Goal: Information Seeking & Learning: Find specific page/section

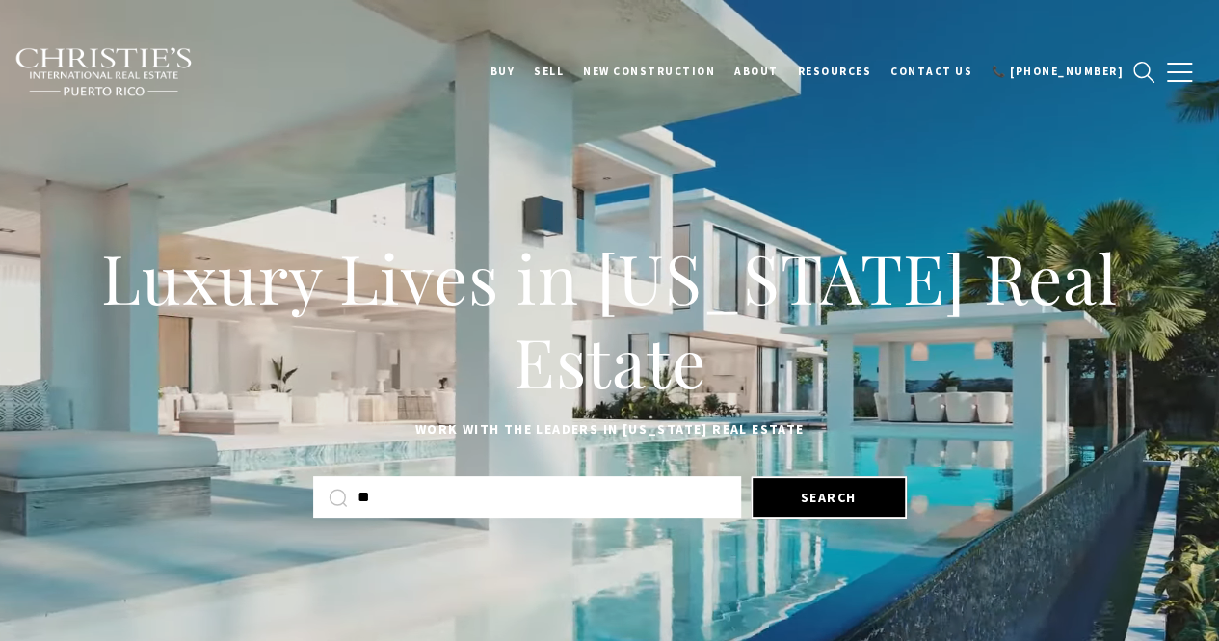
click at [505, 506] on input "**" at bounding box center [542, 497] width 368 height 25
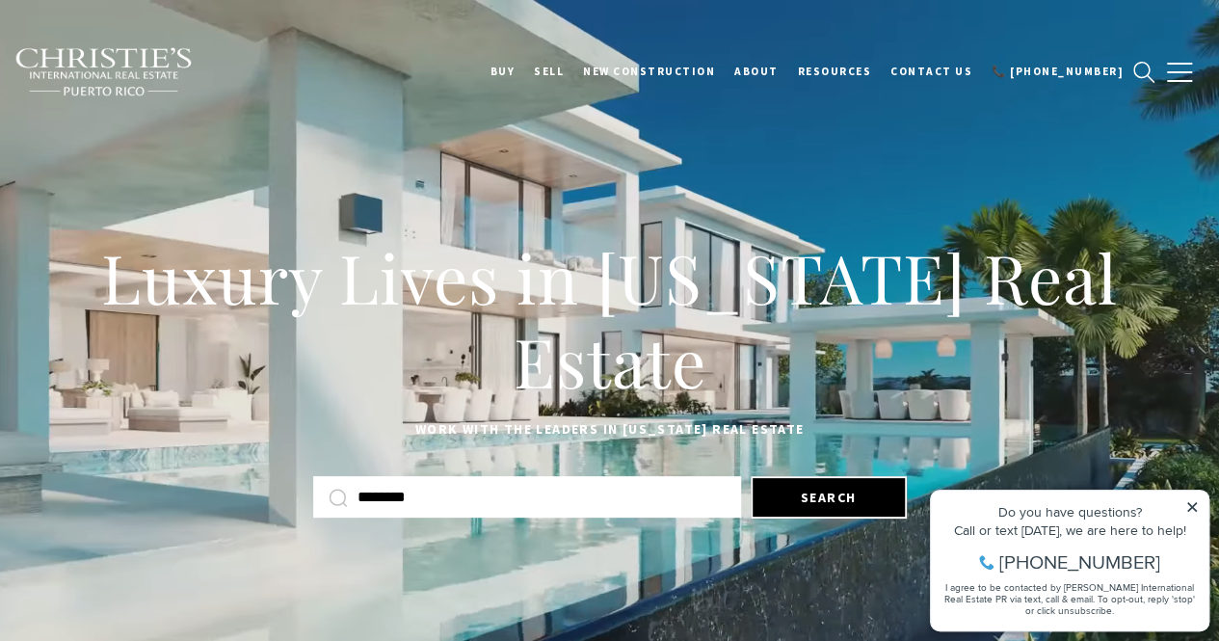
type input "********"
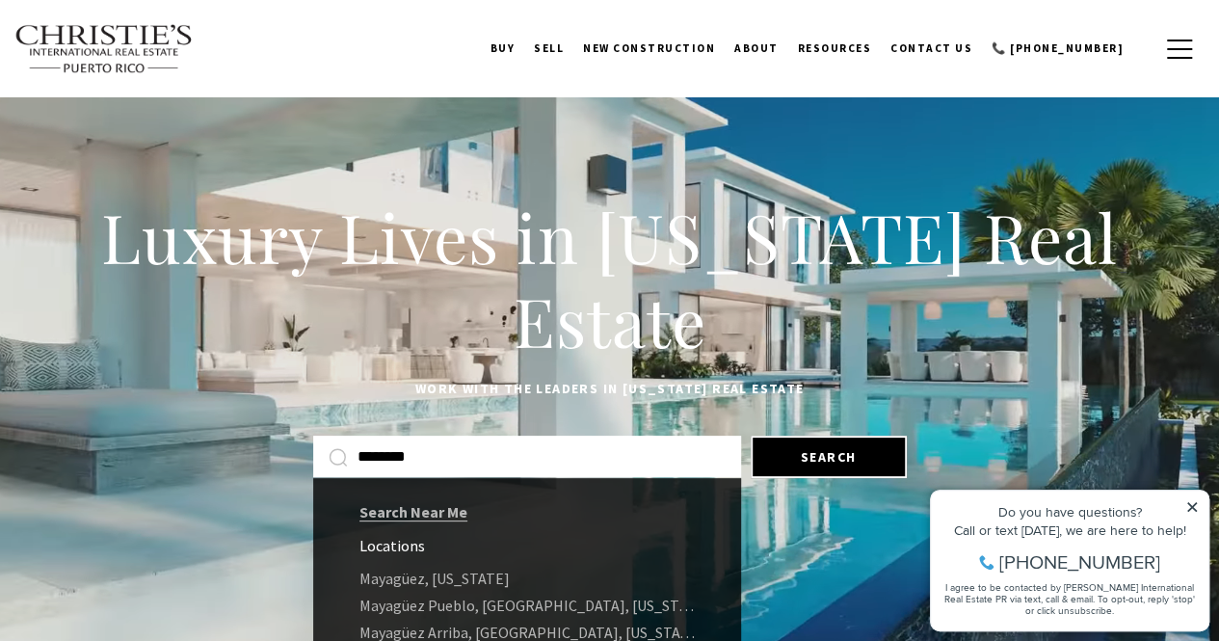
scroll to position [96, 0]
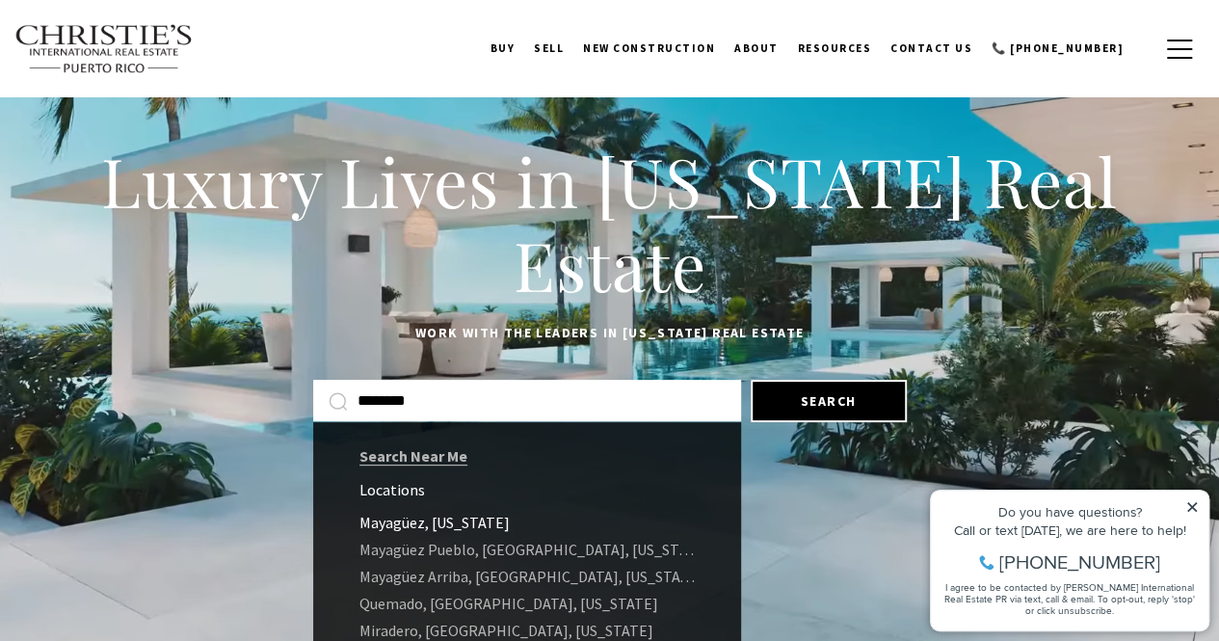
click at [515, 515] on link "Mayagüez, [US_STATE]" at bounding box center [527, 522] width 428 height 27
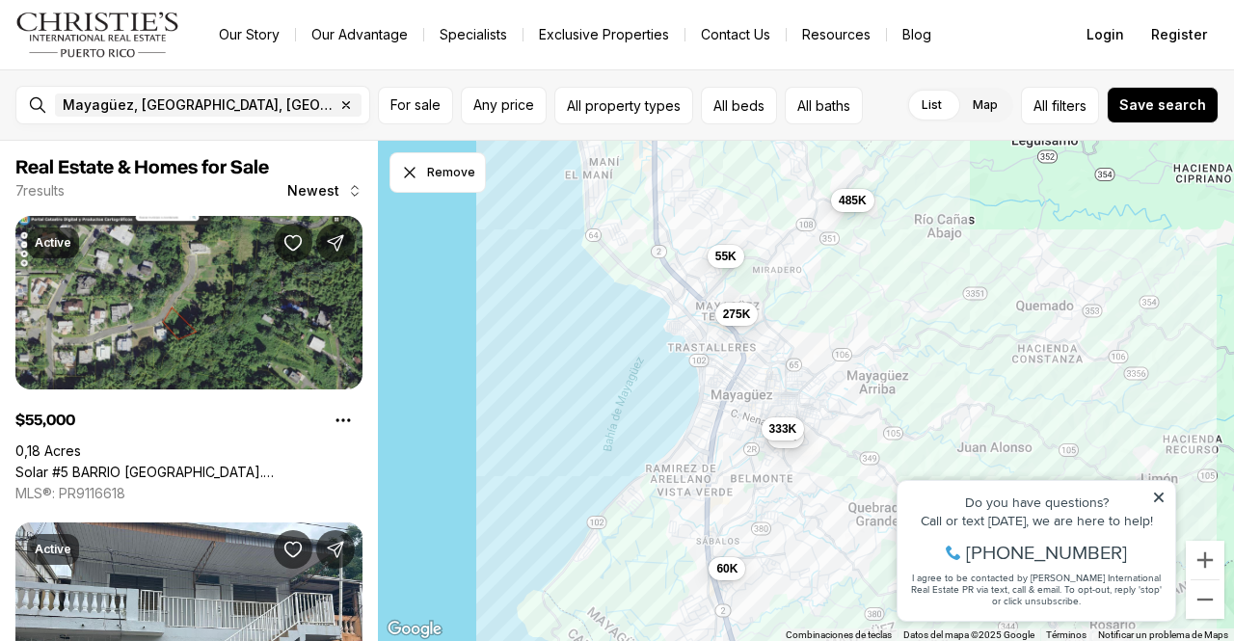
click at [854, 205] on span "485K" at bounding box center [853, 200] width 28 height 15
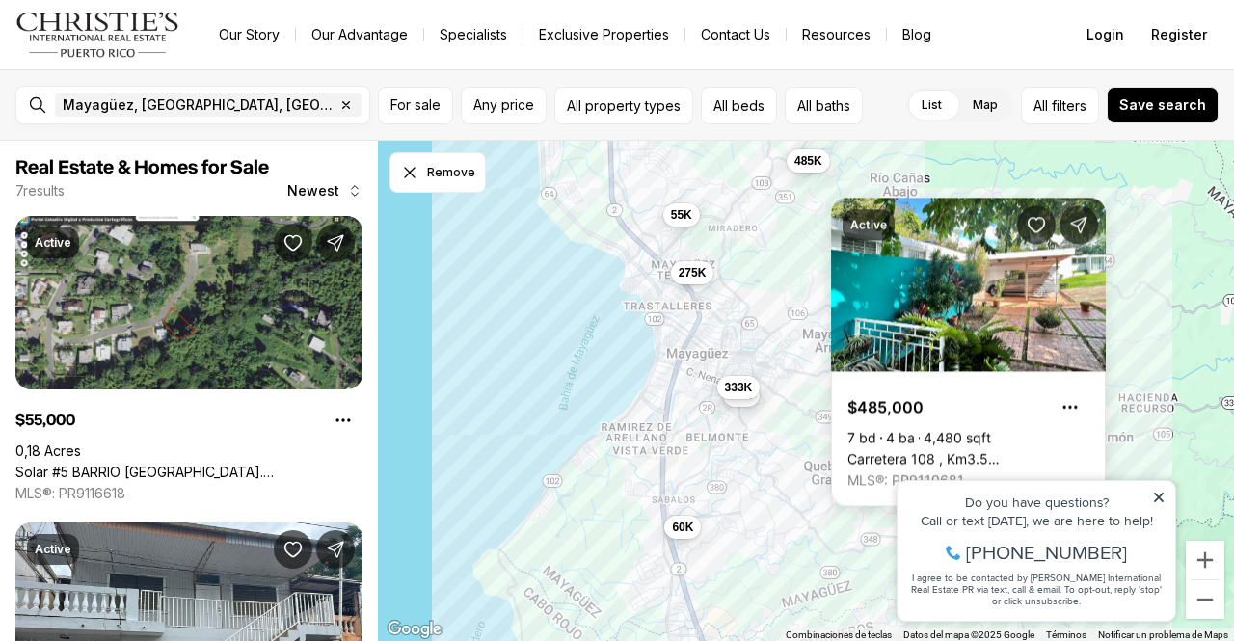
drag, startPoint x: 797, startPoint y: 262, endPoint x: 752, endPoint y: 219, distance: 62.7
click at [752, 219] on div "55K 275K 60K 40K 485K 333K" at bounding box center [806, 391] width 856 height 501
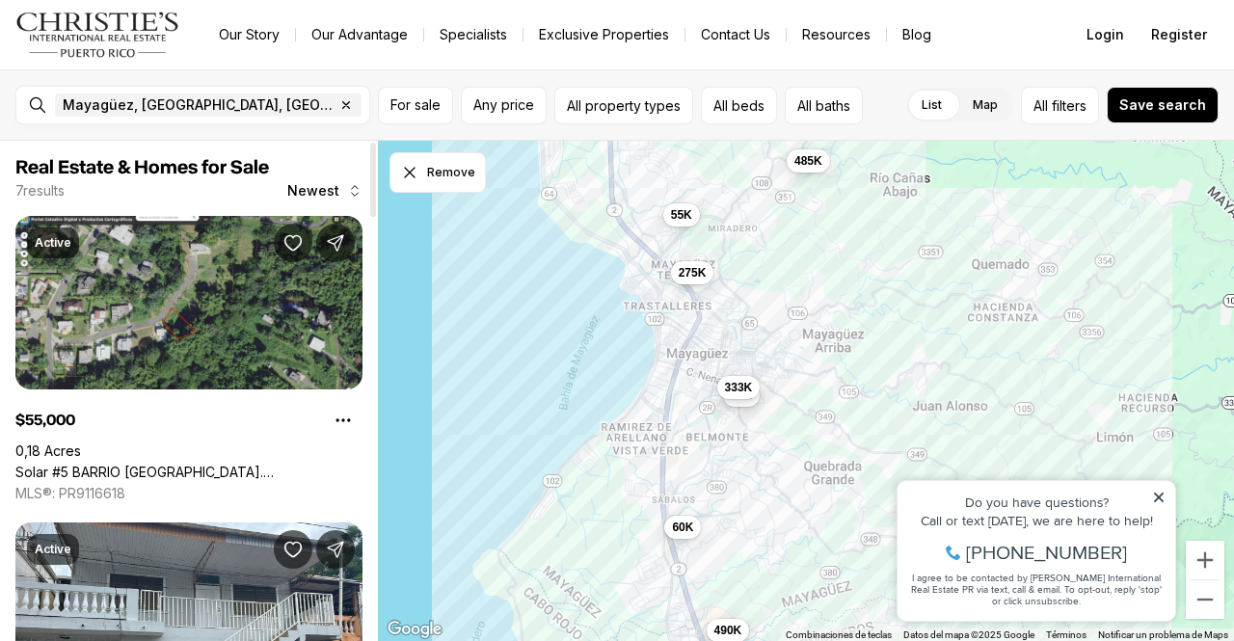
scroll to position [289, 0]
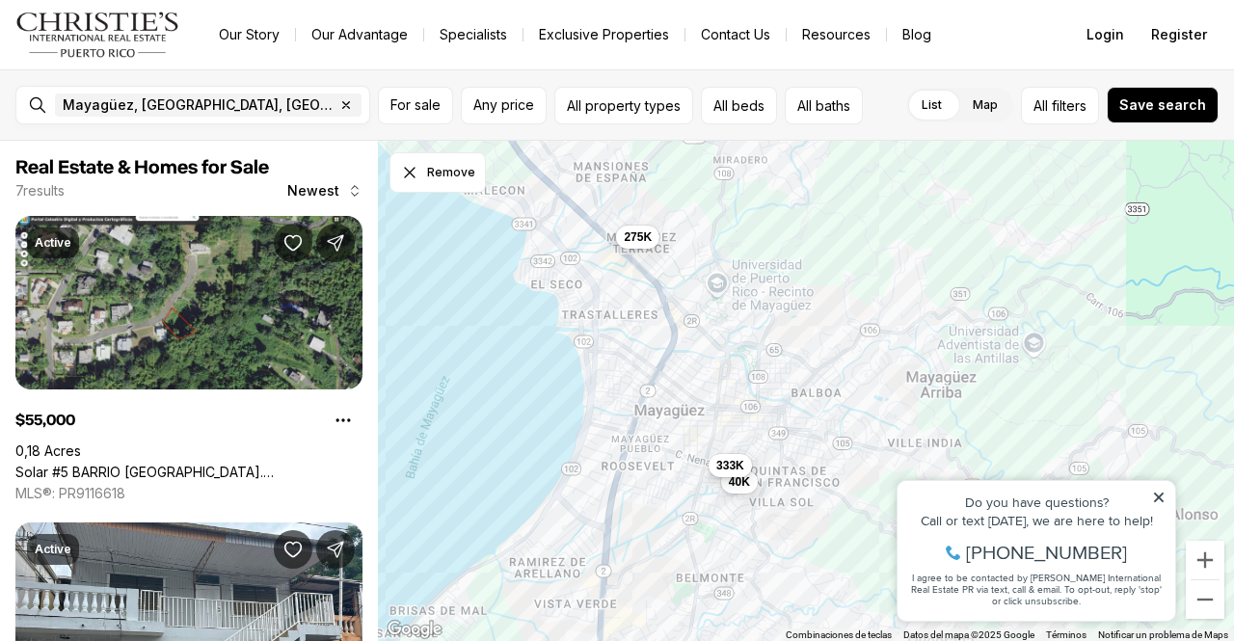
click at [728, 466] on span "333K" at bounding box center [730, 465] width 28 height 15
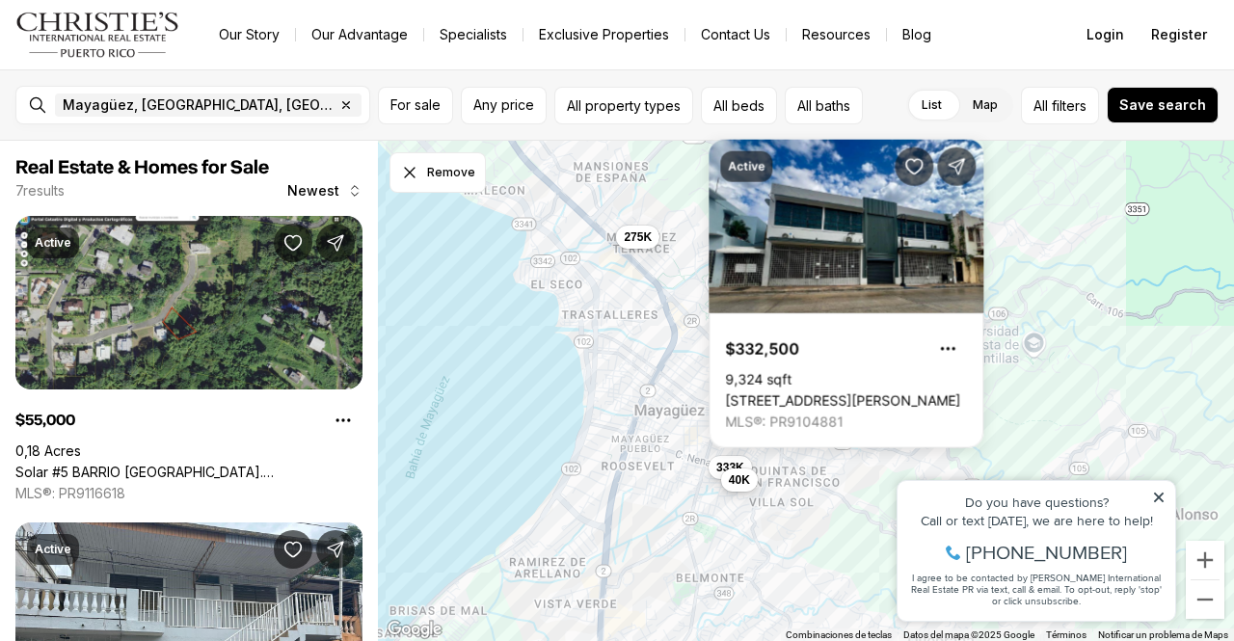
click at [730, 486] on span "40K" at bounding box center [739, 479] width 21 height 15
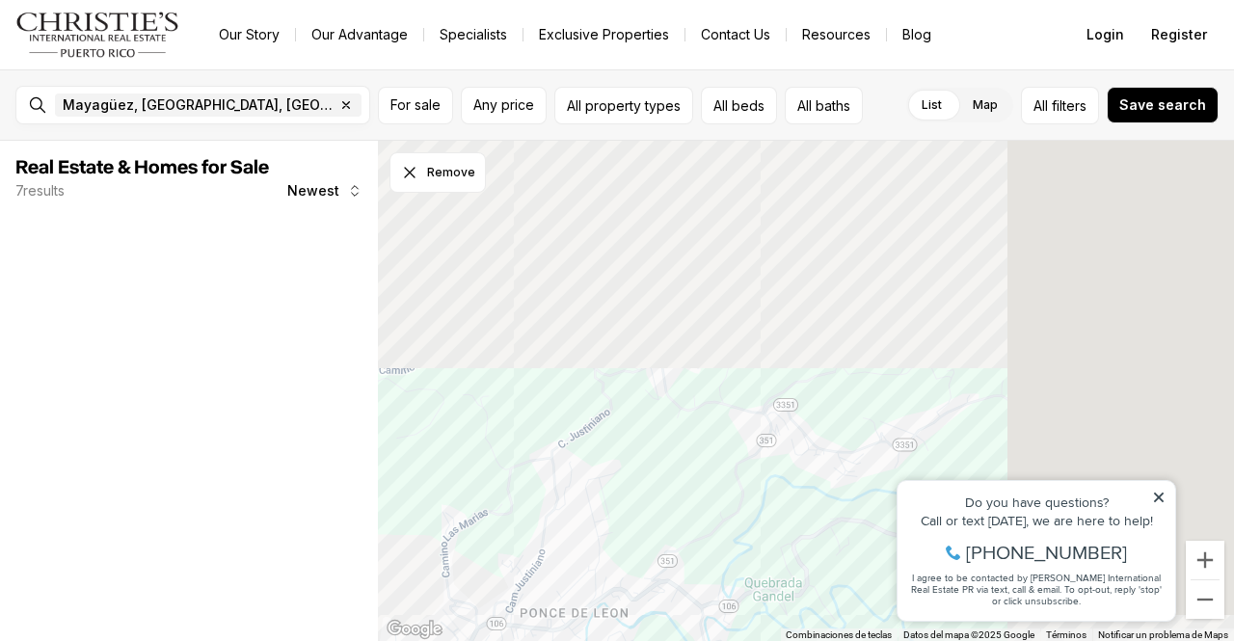
drag, startPoint x: 1002, startPoint y: 236, endPoint x: 436, endPoint y: 540, distance: 642.9
click at [436, 540] on div "40K 333K" at bounding box center [806, 391] width 856 height 501
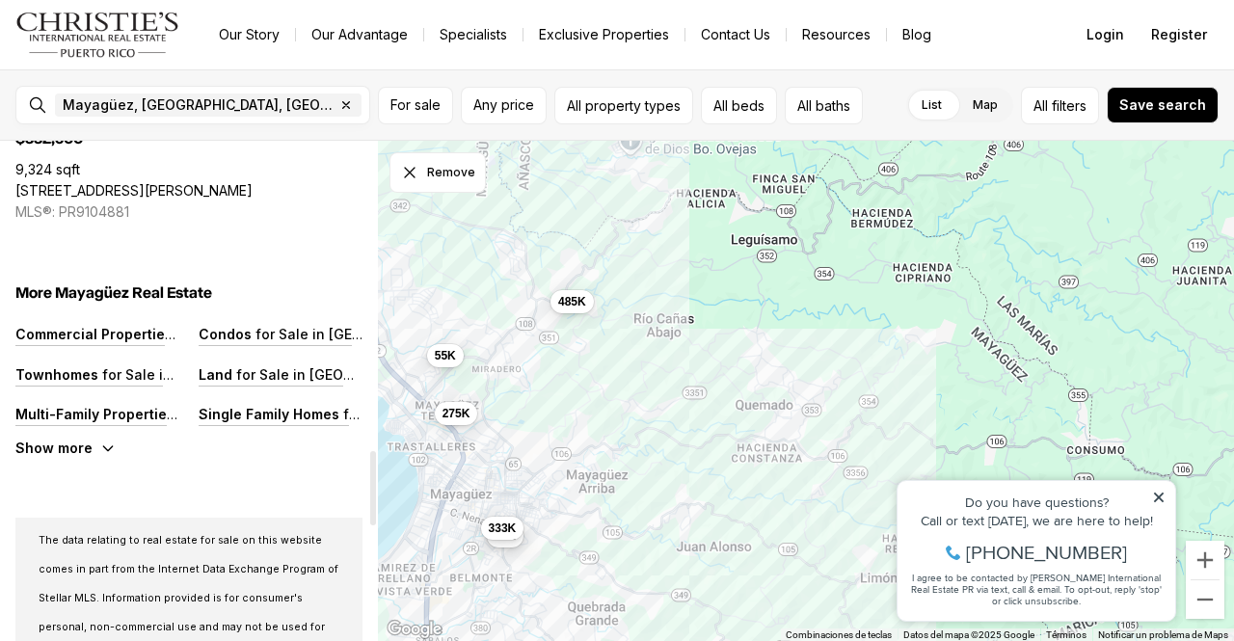
scroll to position [2024, 0]
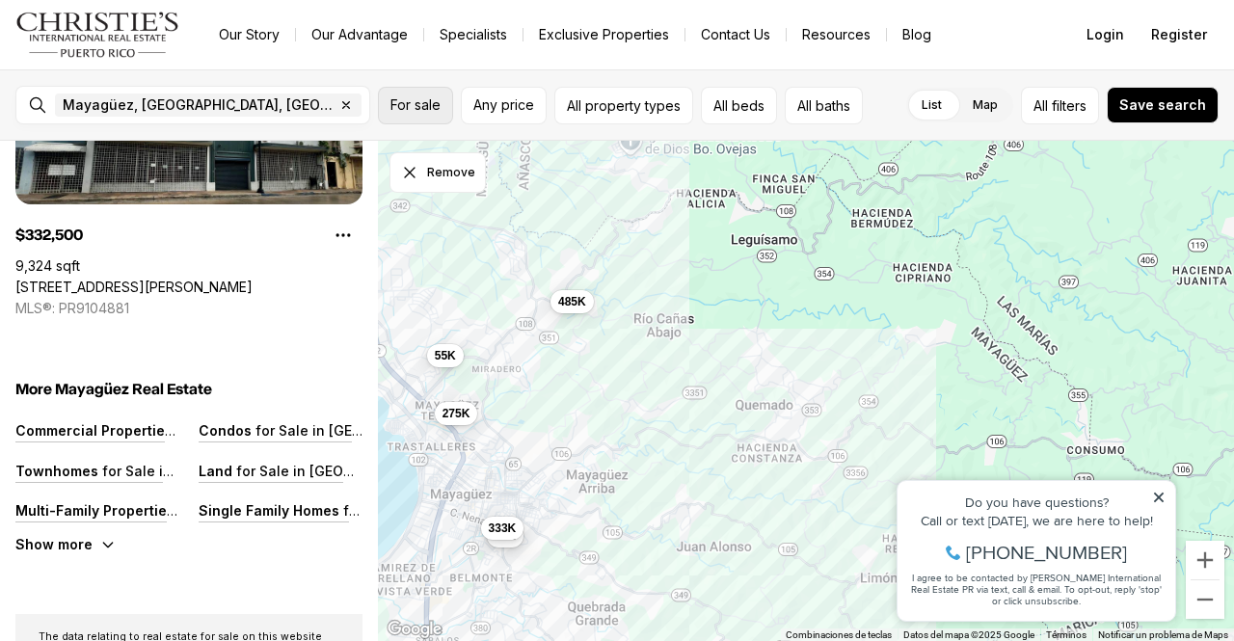
click at [419, 110] on span "For sale" at bounding box center [415, 104] width 50 height 15
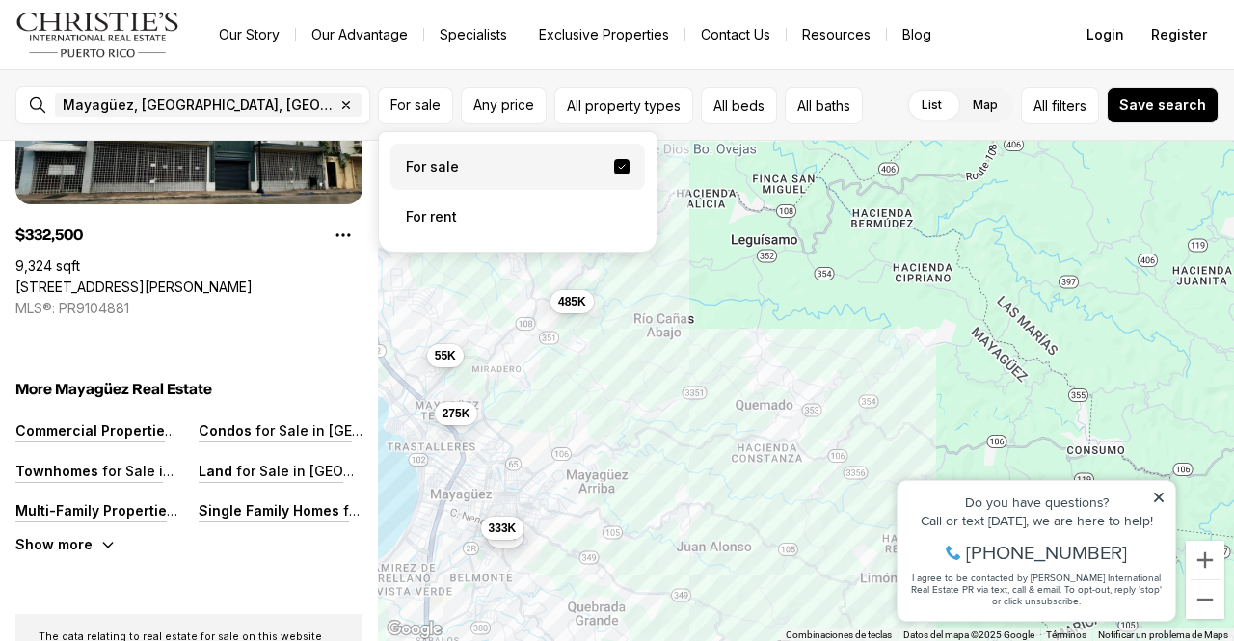
click at [438, 165] on label "For sale" at bounding box center [517, 167] width 254 height 46
click at [614, 165] on button "For sale" at bounding box center [621, 166] width 15 height 15
click at [985, 109] on label "Map" at bounding box center [985, 105] width 56 height 35
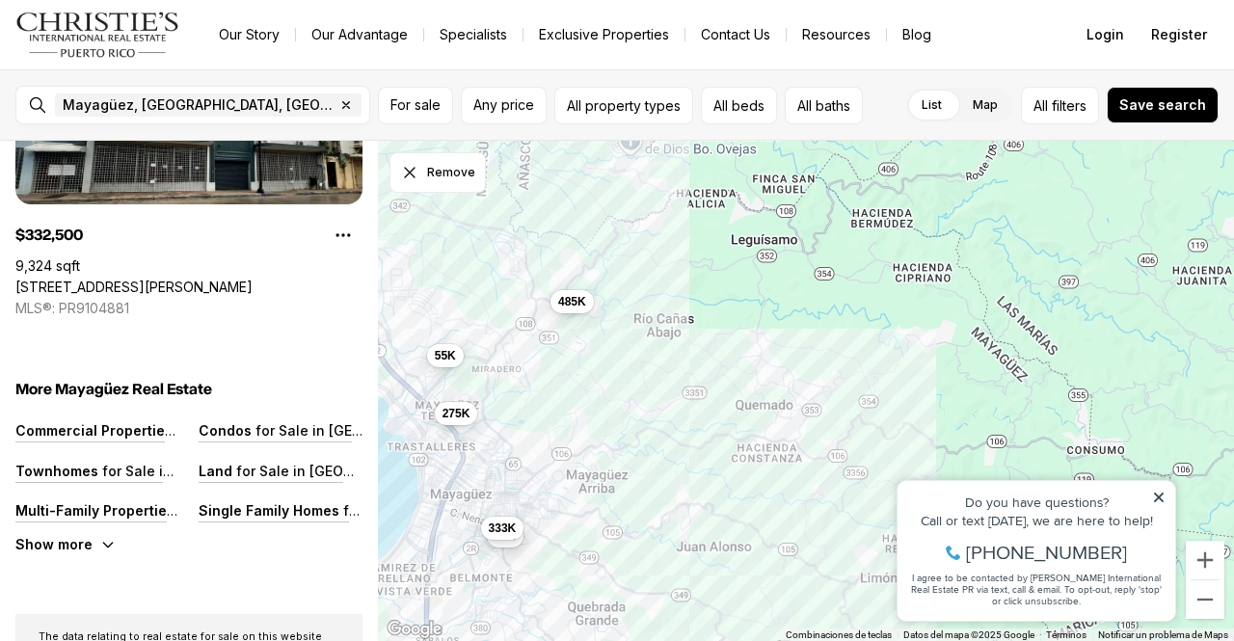
click at [950, 103] on label "List" at bounding box center [931, 105] width 51 height 35
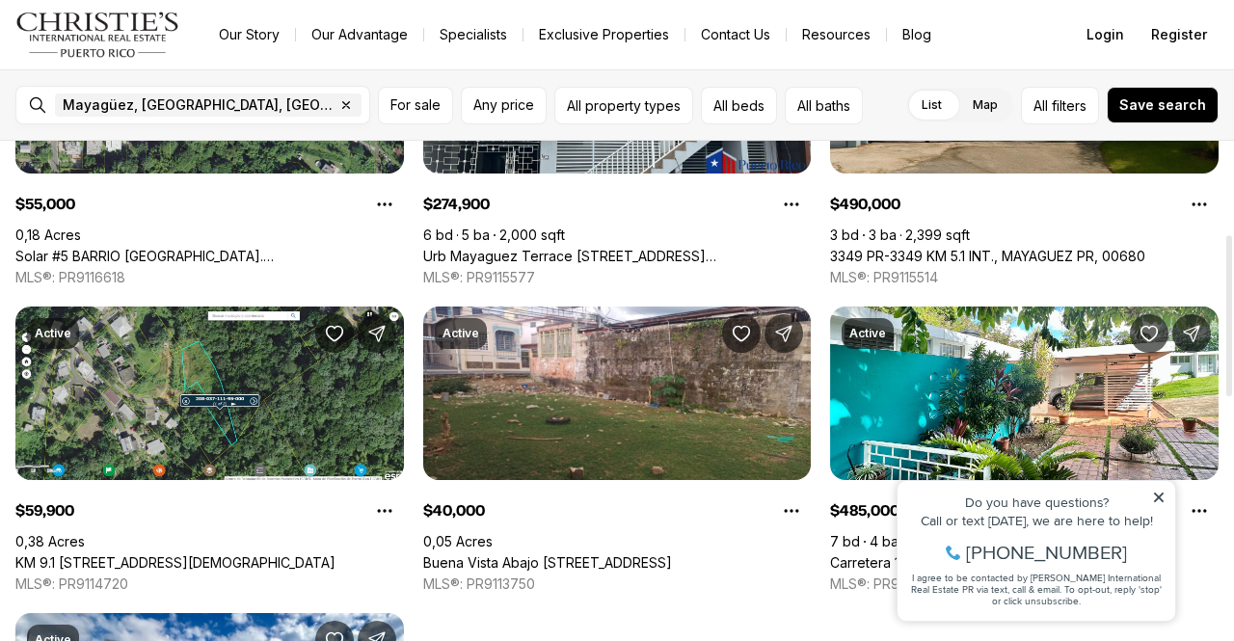
scroll to position [289, 0]
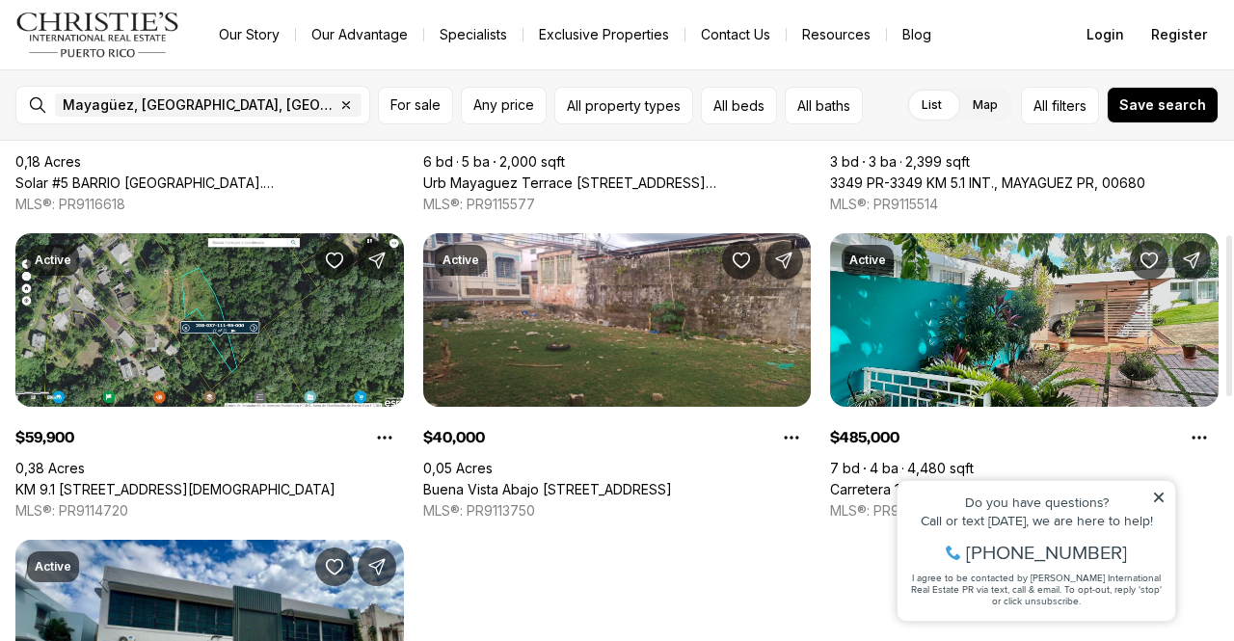
click at [973, 481] on link "Carretera 108 , Km3.5 VILLA NU SIGMA, MAYAGUEZ PR, 00682" at bounding box center [1024, 489] width 388 height 17
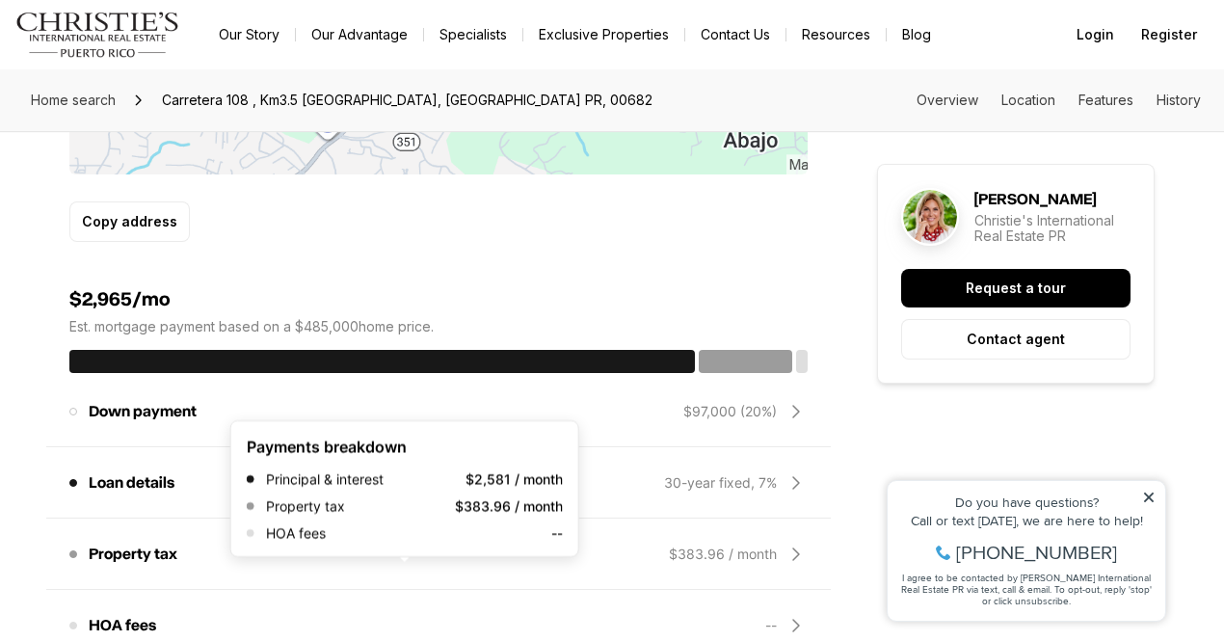
scroll to position [1060, 0]
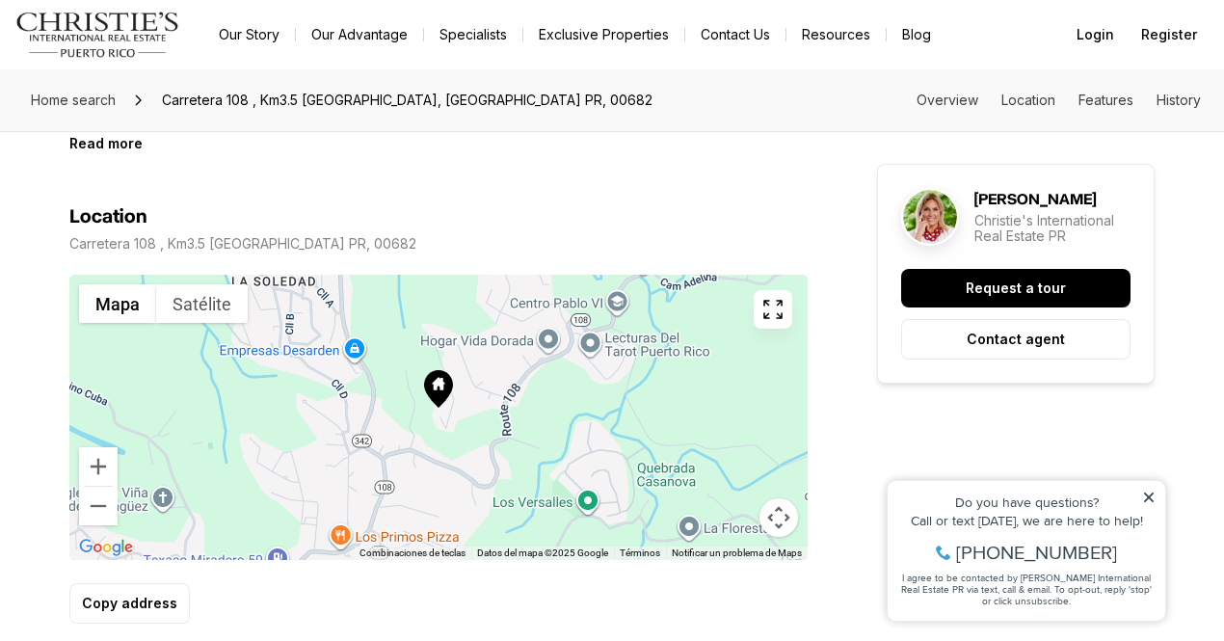
click at [233, 295] on button "Satélite" at bounding box center [202, 303] width 92 height 39
click at [283, 308] on div at bounding box center [438, 417] width 738 height 285
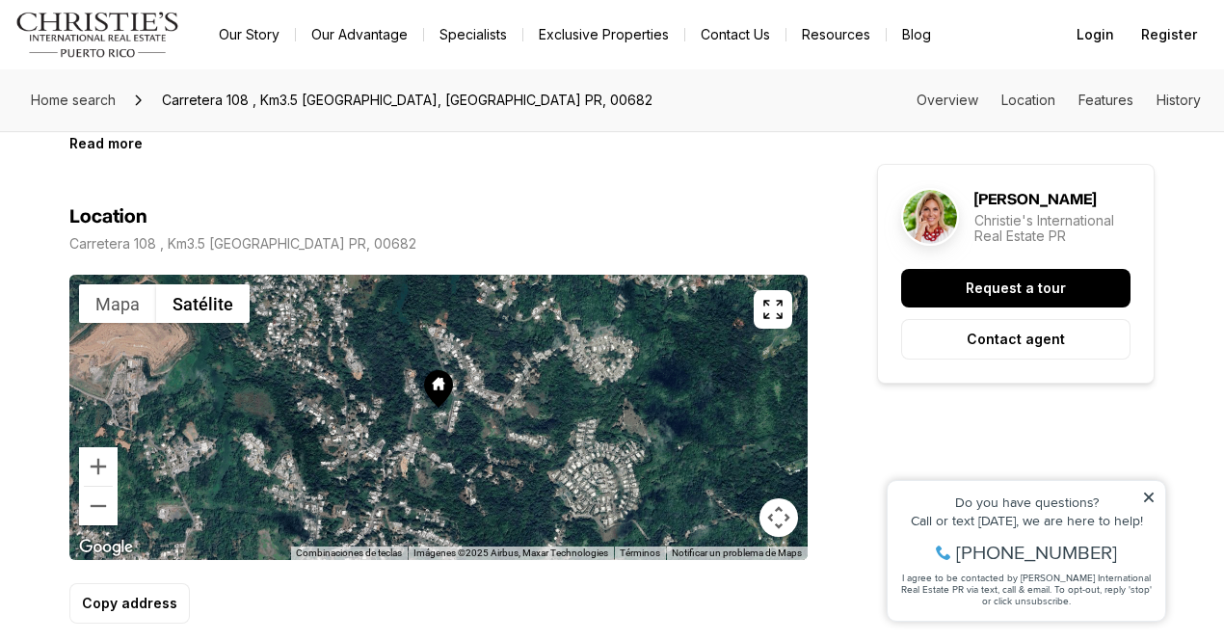
click at [320, 379] on div at bounding box center [438, 417] width 738 height 285
click at [266, 349] on div at bounding box center [438, 417] width 738 height 285
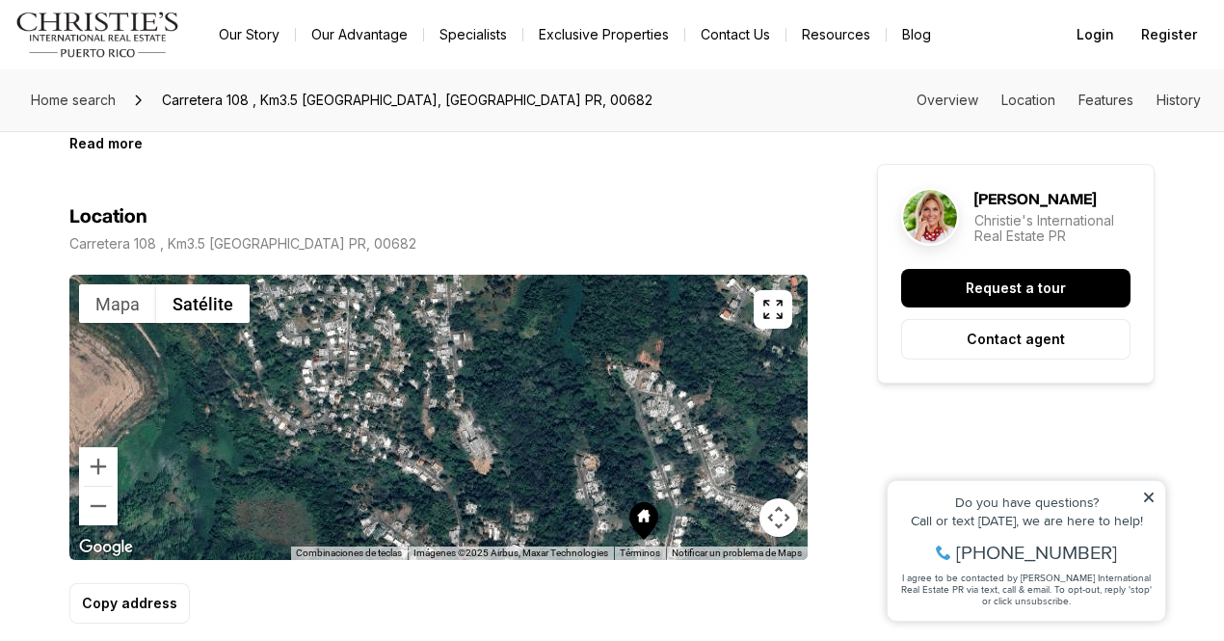
drag, startPoint x: 307, startPoint y: 387, endPoint x: 380, endPoint y: 456, distance: 100.2
click at [380, 456] on div at bounding box center [438, 417] width 738 height 285
click at [357, 378] on div at bounding box center [438, 417] width 738 height 285
